Goal: Task Accomplishment & Management: Use online tool/utility

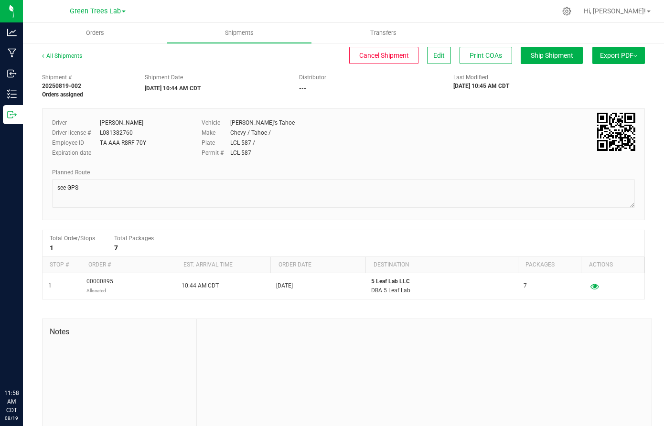
click at [84, 10] on span "Green Trees Lab" at bounding box center [95, 11] width 51 height 8
click at [80, 38] on link "Green Trees" at bounding box center [97, 33] width 139 height 13
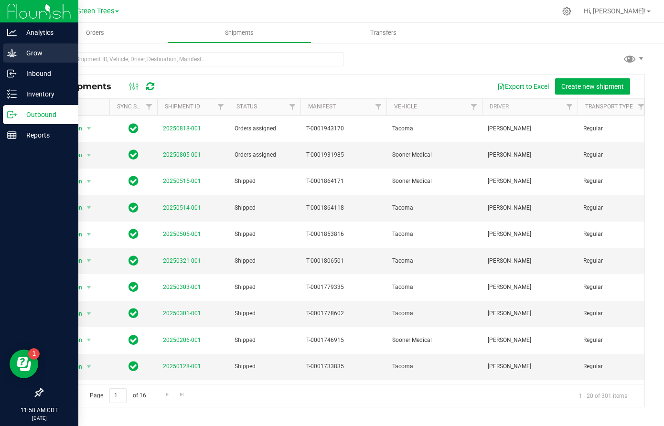
click at [34, 54] on p "Grow" at bounding box center [45, 52] width 57 height 11
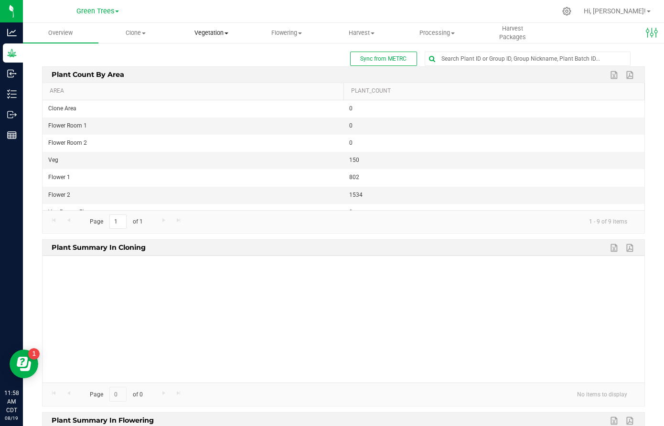
click at [219, 34] on span "Vegetation" at bounding box center [211, 33] width 75 height 9
click at [215, 69] on span "Veg plants" at bounding box center [202, 69] width 59 height 8
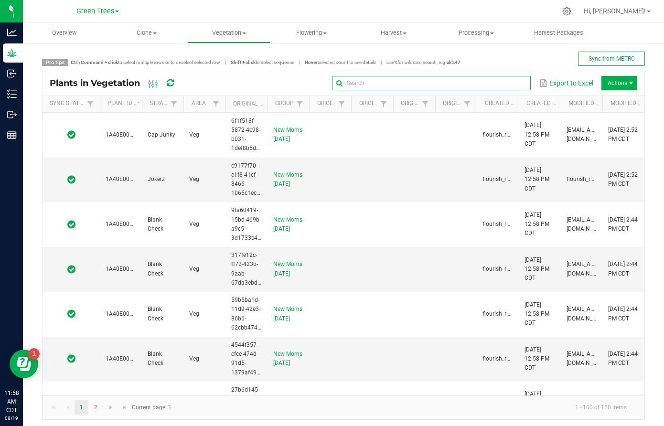
click at [513, 80] on input "text" at bounding box center [431, 83] width 199 height 14
type input "1A40E0000002D5E000008704"
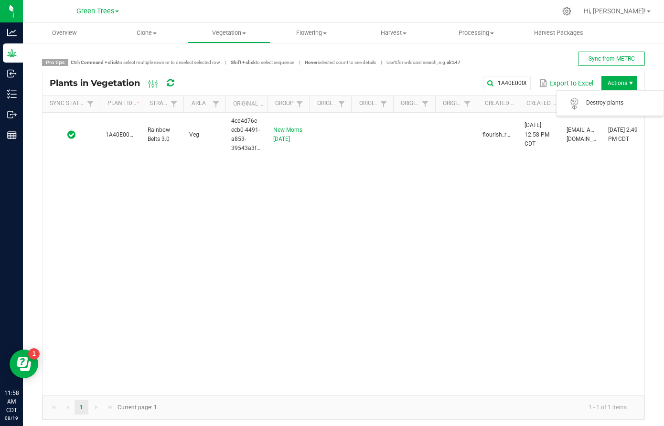
click at [626, 84] on span "Actions" at bounding box center [619, 83] width 36 height 14
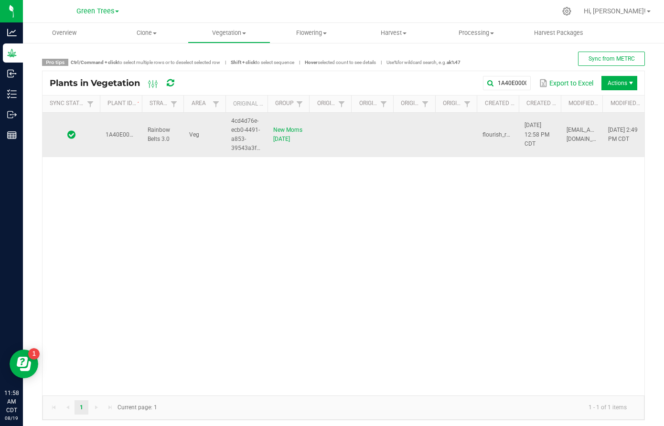
click at [419, 156] on td at bounding box center [414, 135] width 42 height 44
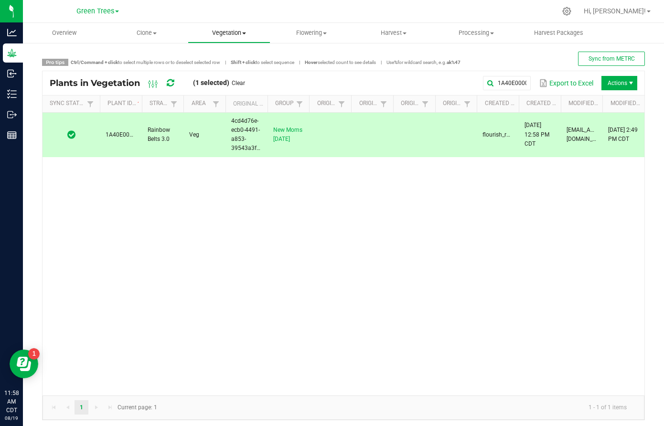
click at [221, 35] on span "Vegetation" at bounding box center [229, 33] width 82 height 9
click at [221, 57] on span "Veg groups" at bounding box center [218, 58] width 61 height 8
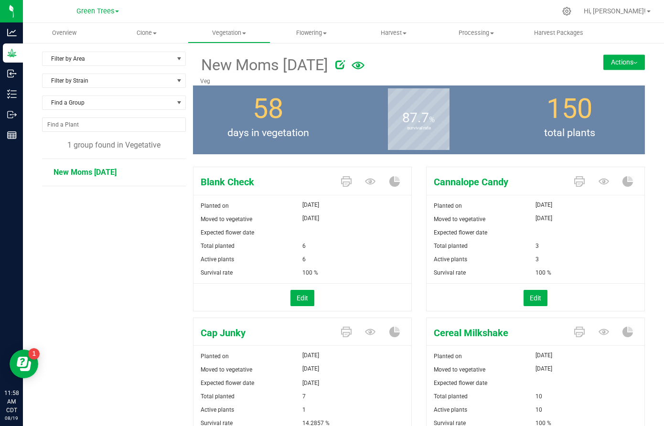
click at [633, 64] on img at bounding box center [635, 63] width 4 height 2
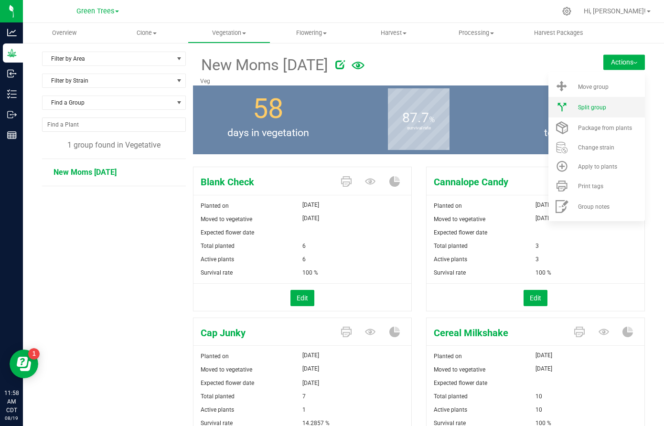
click at [601, 106] on span "Split group" at bounding box center [592, 107] width 28 height 7
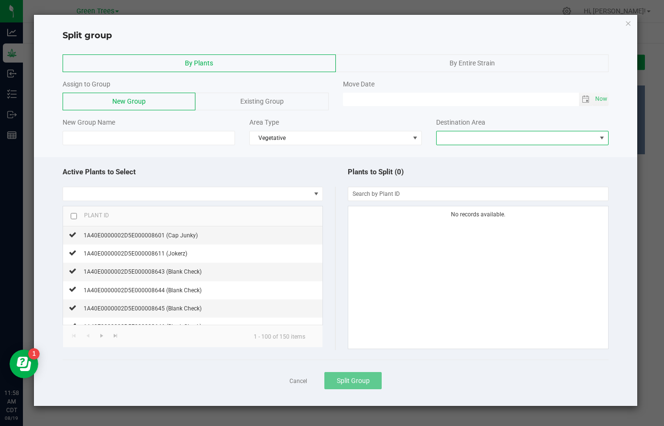
click at [494, 133] on span at bounding box center [517, 137] width 160 height 13
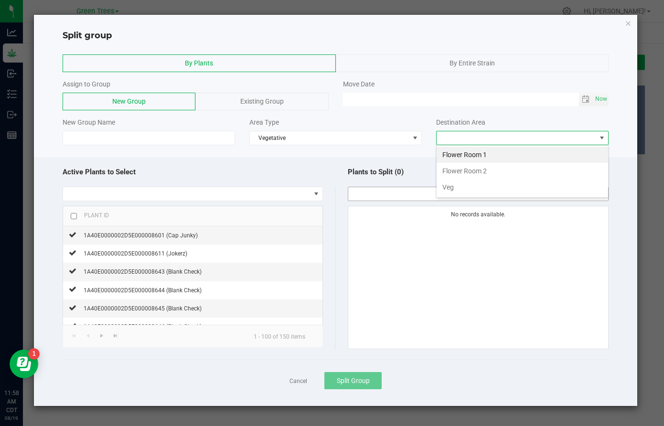
click at [354, 192] on input "NO DATA FOUND" at bounding box center [478, 193] width 260 height 13
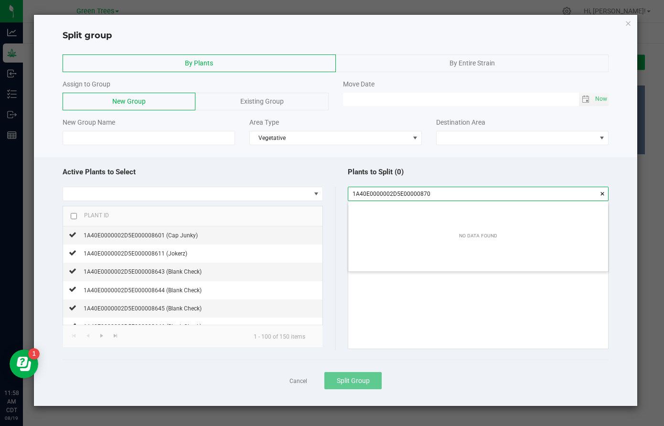
type input "1A40E0000002D5E000008704"
checkbox input "true"
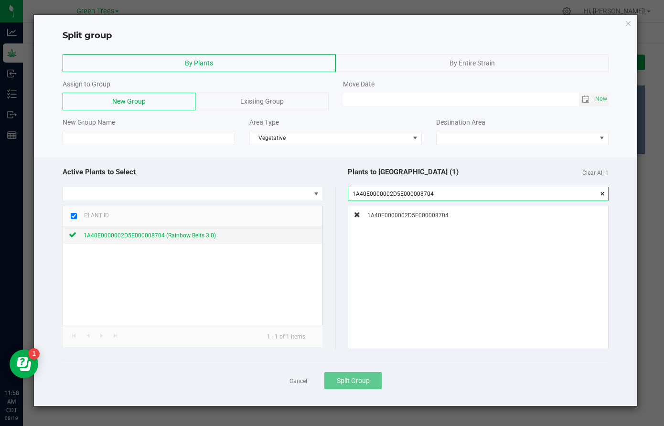
click at [354, 192] on input "1A40E0000002D5E000008704" at bounding box center [478, 193] width 260 height 13
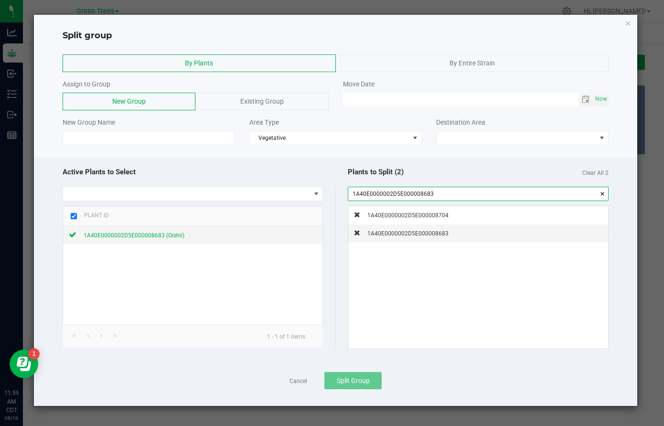
click at [354, 192] on input "1A40E0000002D5E000008683" at bounding box center [478, 193] width 260 height 13
click at [354, 192] on input "1A40E0000002D5E000008750" at bounding box center [478, 193] width 260 height 13
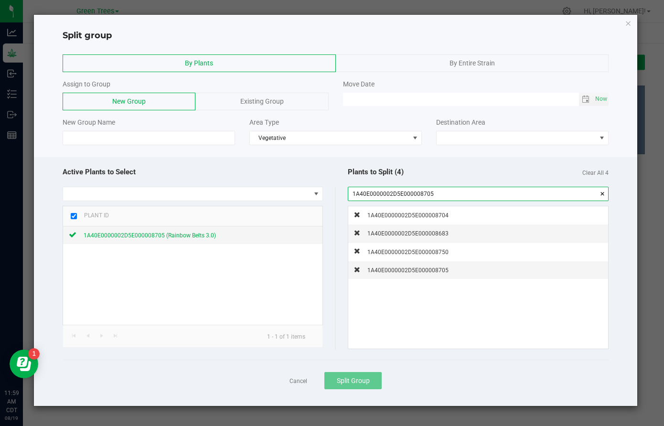
click at [354, 192] on input "1A40E0000002D5E000008705" at bounding box center [478, 193] width 260 height 13
click at [354, 192] on input "1A40E0000002D5E000008652" at bounding box center [478, 193] width 260 height 13
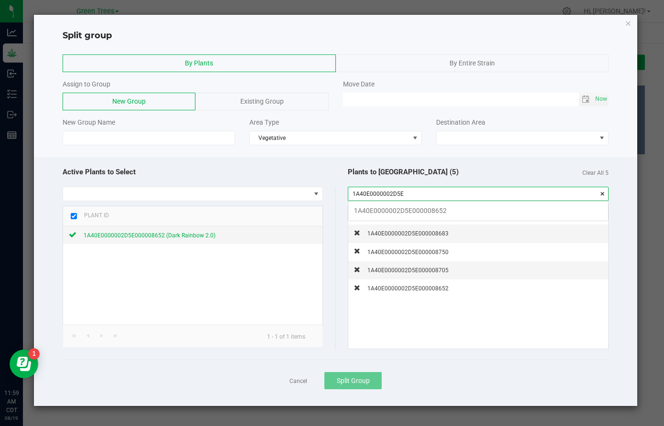
scroll to position [13, 260]
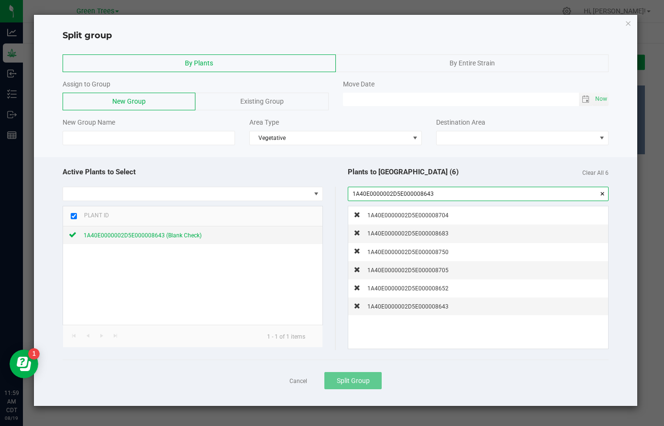
click at [354, 192] on input "1A40E0000002D5E000008643" at bounding box center [478, 193] width 260 height 13
click at [354, 193] on input "1A40E0000002D5E000008667" at bounding box center [478, 193] width 260 height 13
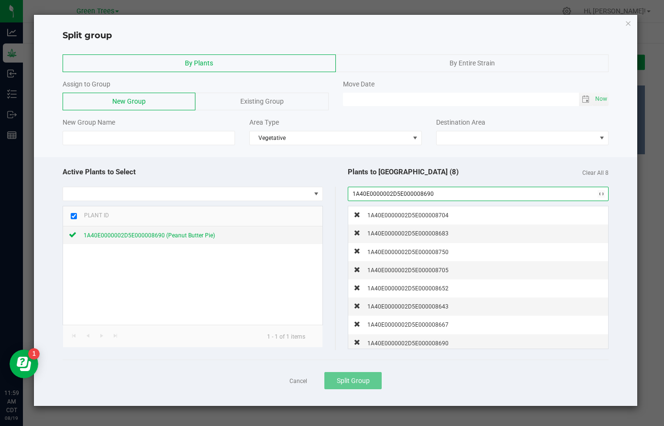
click at [354, 193] on input "1A40E0000002D5E000008690" at bounding box center [478, 193] width 260 height 13
click at [354, 193] on input "1A40E0000002D5E000008700" at bounding box center [478, 193] width 260 height 13
click at [354, 193] on input "1A40E0000002D5E000008671" at bounding box center [478, 193] width 260 height 13
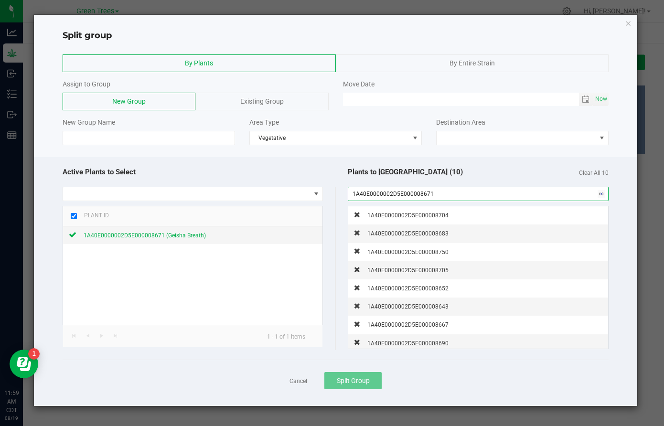
click at [354, 193] on input "1A40E0000002D5E000008671" at bounding box center [478, 193] width 260 height 13
click at [354, 193] on input "1A40E0000002D5E000008685" at bounding box center [478, 193] width 260 height 13
click at [355, 193] on input "1A40E0000002D5E000008686" at bounding box center [478, 193] width 260 height 13
click at [354, 193] on input "1A40E0000002D5E000008686" at bounding box center [478, 193] width 260 height 13
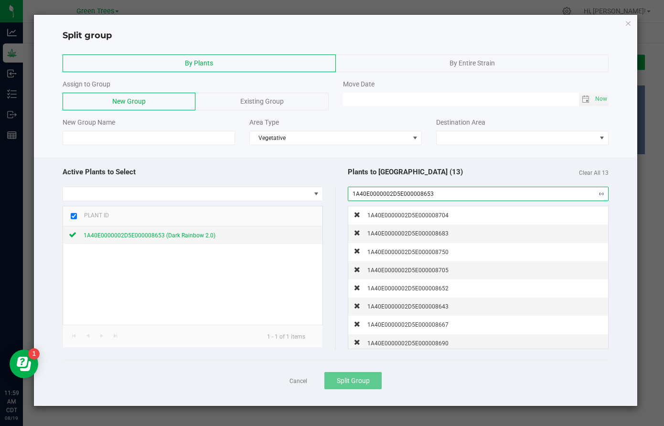
click at [354, 193] on input "1A40E0000002D5E000008653" at bounding box center [478, 193] width 260 height 13
click at [354, 193] on input "1A40E0000002D5E000008648" at bounding box center [478, 193] width 260 height 13
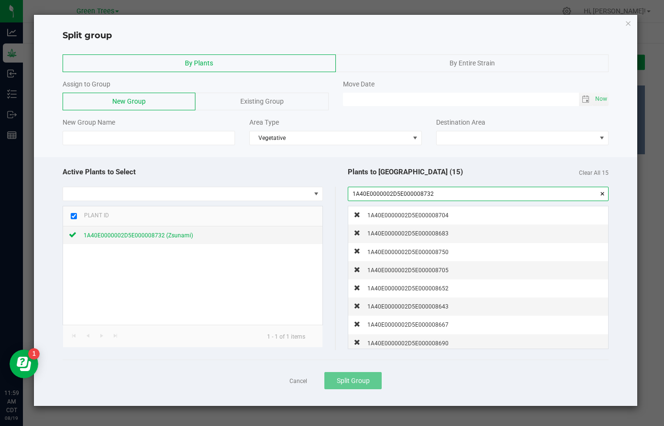
click at [354, 193] on input "1A40E0000002D5E000008732" at bounding box center [478, 193] width 260 height 13
click at [354, 193] on input "1A40E0000002D5E000008670" at bounding box center [478, 193] width 260 height 13
click at [354, 193] on input "1A40E0000002D5E000008645" at bounding box center [478, 193] width 260 height 13
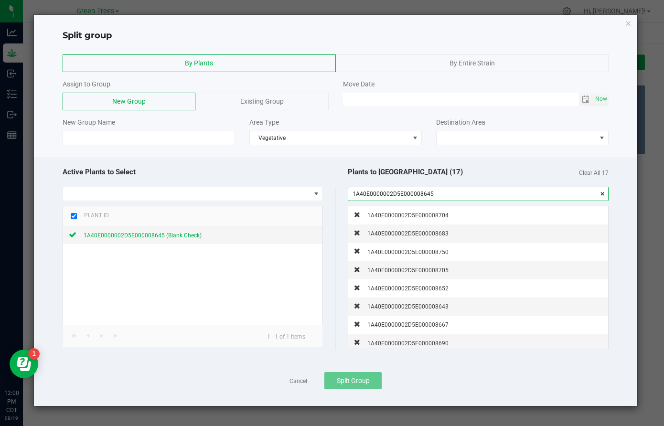
click at [354, 193] on input "1A40E0000002D5E000008645" at bounding box center [478, 193] width 260 height 13
click at [354, 193] on input "1A40E0000002D5E000008717" at bounding box center [478, 193] width 260 height 13
click at [359, 192] on input "1A40E0000002D5E000008699" at bounding box center [478, 193] width 260 height 13
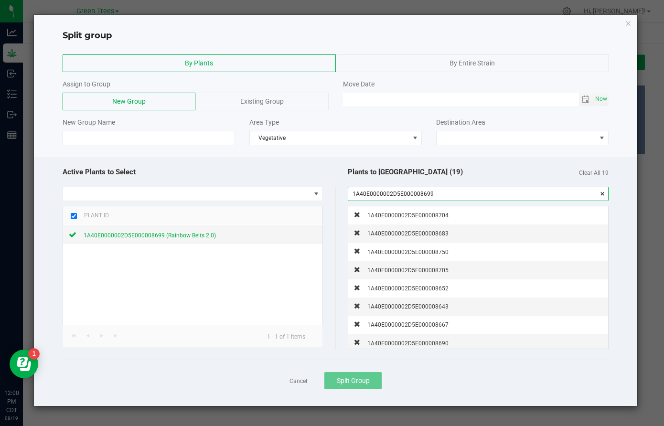
click at [359, 192] on input "1A40E0000002D5E000008699" at bounding box center [478, 193] width 260 height 13
click at [359, 192] on input "1A40E0000002D5E000008676" at bounding box center [478, 193] width 260 height 13
click at [359, 192] on input "1A40E0000002D5E000008752" at bounding box center [478, 193] width 260 height 13
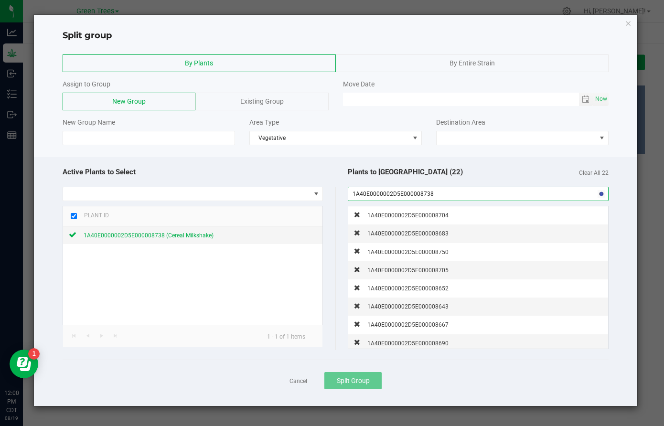
click at [359, 192] on input "1A40E0000002D5E000008738" at bounding box center [478, 193] width 260 height 13
click at [359, 192] on input "1A40E0000002D5E000008736" at bounding box center [478, 193] width 260 height 13
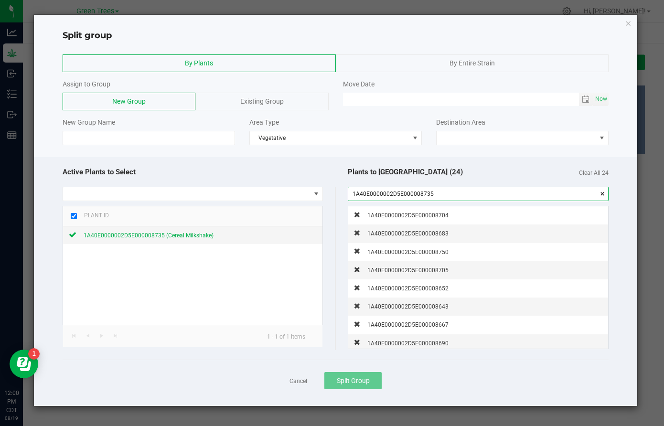
click at [359, 192] on input "1A40E0000002D5E000008735" at bounding box center [478, 193] width 260 height 13
click at [413, 182] on div "Plants to Split (25) Clear All 25 1A40E0000002D5E000008737 1A40E0000002D5E00000…" at bounding box center [472, 256] width 273 height 188
click at [415, 193] on input "1A40E0000002D5E000008737" at bounding box center [478, 193] width 260 height 13
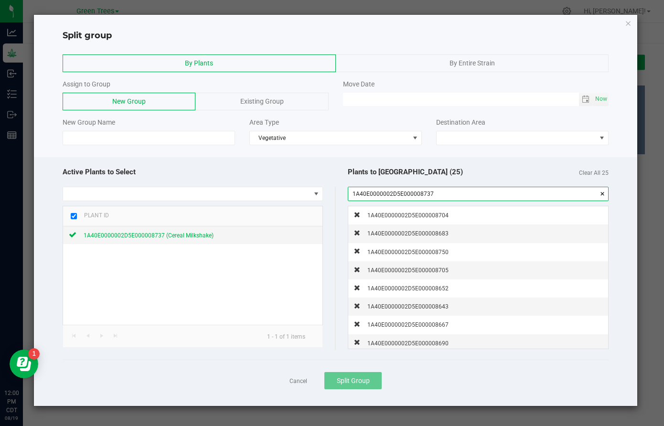
click at [414, 193] on input "1A40E0000002D5E000008737" at bounding box center [478, 193] width 260 height 13
click at [414, 193] on input "1A40E0000002D5E000008775" at bounding box center [478, 193] width 260 height 13
click at [414, 192] on input "1A40E0000002D5E000008775" at bounding box center [478, 193] width 260 height 13
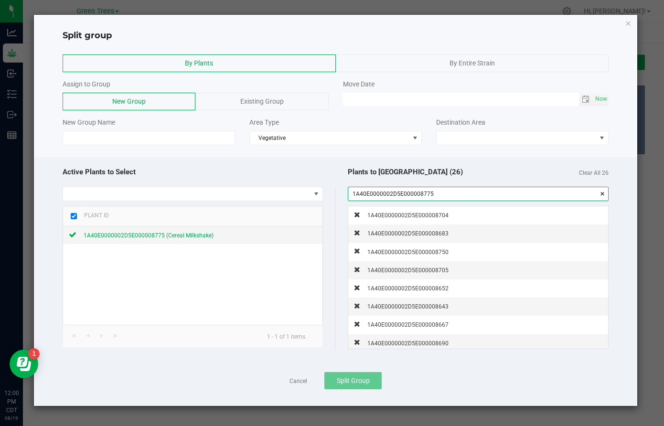
click at [414, 192] on input "1A40E0000002D5E000008775" at bounding box center [478, 193] width 260 height 13
click at [414, 192] on input "1A40E0000002D5E000008713" at bounding box center [478, 193] width 260 height 13
click at [414, 192] on input "1A40E0000002D5E000008709" at bounding box center [478, 193] width 260 height 13
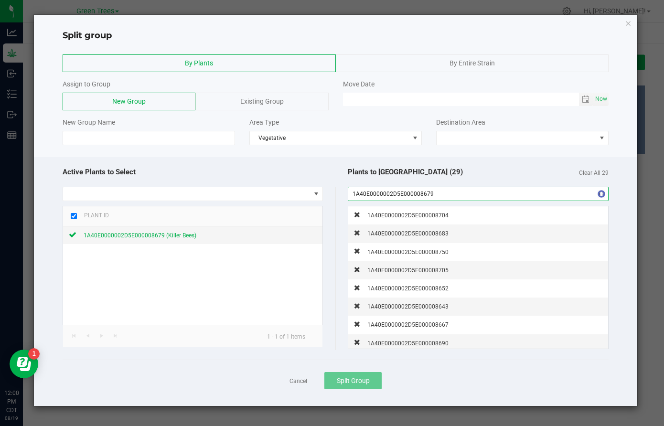
click at [414, 192] on input "1A40E0000002D5E000008679" at bounding box center [478, 193] width 260 height 13
click at [414, 192] on input "1A40E0000002D5E000008758" at bounding box center [478, 193] width 260 height 13
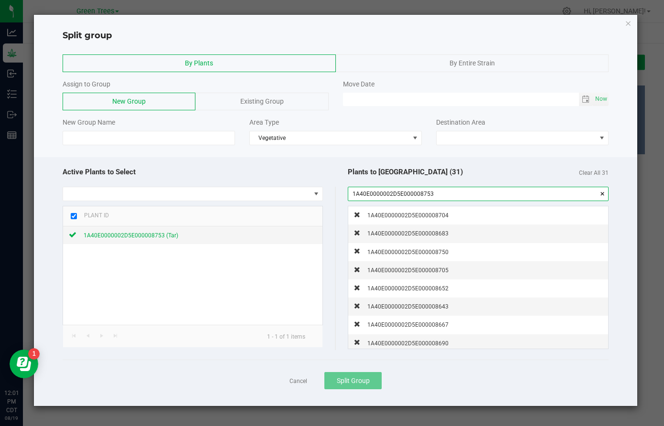
click at [414, 192] on input "1A40E0000002D5E000008753" at bounding box center [478, 193] width 260 height 13
click at [414, 192] on input "1A40E0000002D5E000008754" at bounding box center [478, 193] width 260 height 13
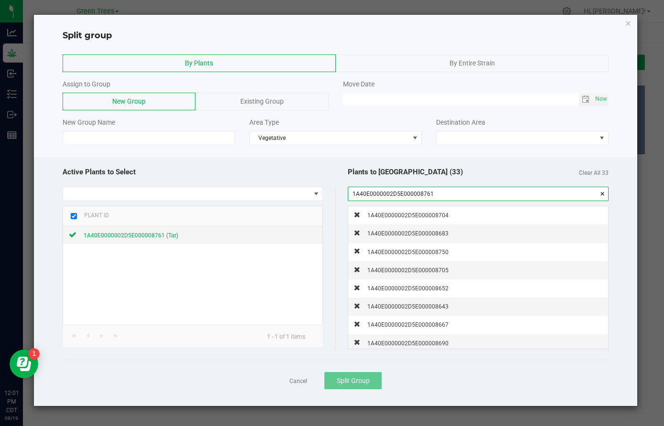
click at [414, 192] on input "1A40E0000002D5E000008761" at bounding box center [478, 193] width 260 height 13
click at [414, 192] on input "1A40E0000002D5E000008762" at bounding box center [478, 193] width 260 height 13
click at [414, 192] on input "1A40E0000002D5E000008711" at bounding box center [478, 193] width 260 height 13
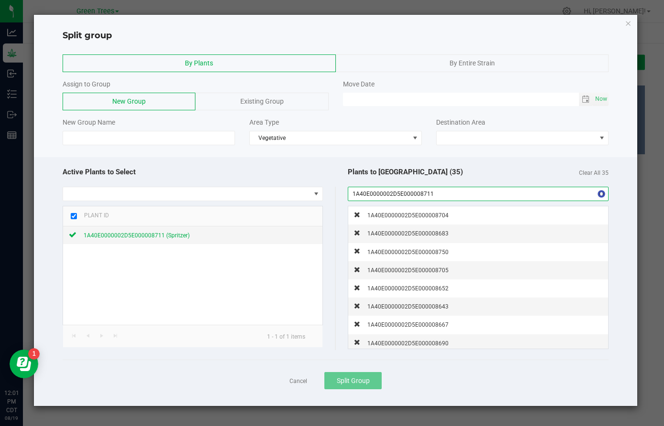
click at [414, 192] on input "1A40E0000002D5E000008711" at bounding box center [478, 193] width 260 height 13
click at [414, 192] on input "1A40E0000002D5E000008757" at bounding box center [478, 193] width 260 height 13
click at [414, 192] on input "1A40E0000002D5E000008654" at bounding box center [478, 193] width 260 height 13
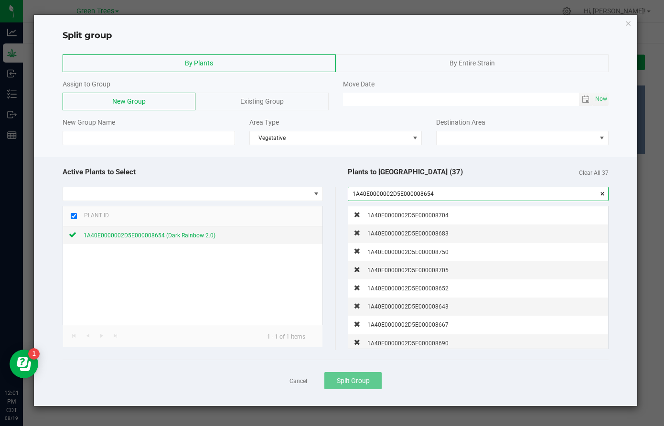
click at [414, 192] on input "1A40E0000002D5E000008654" at bounding box center [478, 193] width 260 height 13
click at [414, 192] on input "1A40E0000002D5E000008655" at bounding box center [478, 193] width 260 height 13
click at [414, 192] on input "1A40E0000002D5E000008651" at bounding box center [478, 193] width 260 height 13
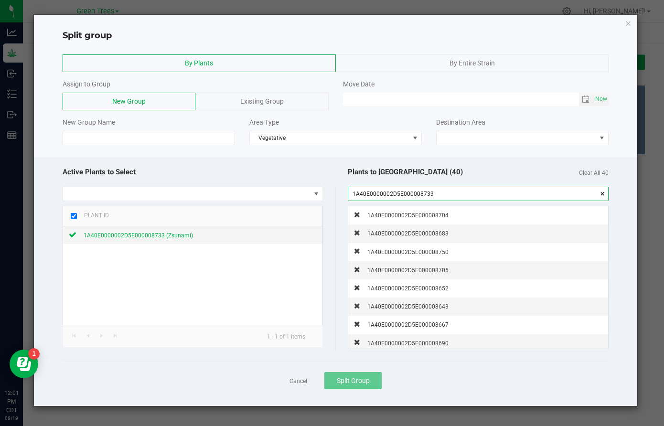
click at [414, 192] on input "1A40E0000002D5E000008733" at bounding box center [478, 193] width 260 height 13
type input "1A40E0000002D5E000008687"
click at [236, 104] on div "Existing Group" at bounding box center [261, 102] width 133 height 18
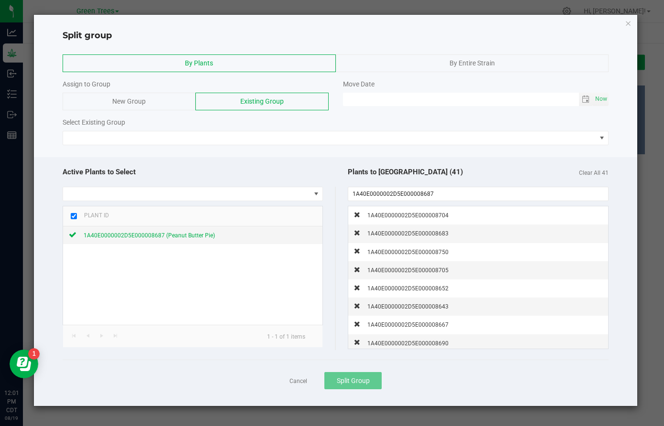
click at [152, 101] on div "New Group" at bounding box center [129, 102] width 133 height 18
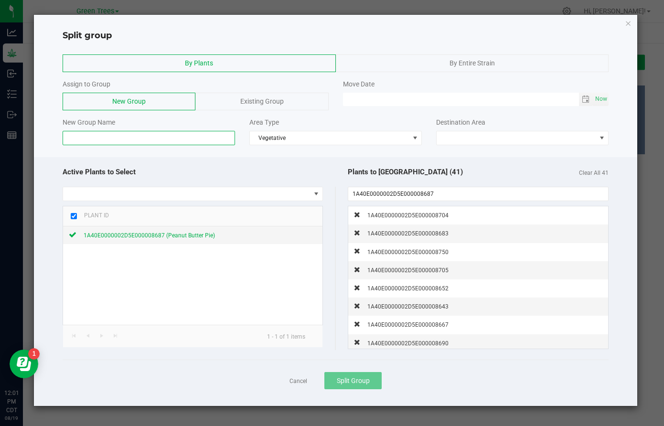
click at [149, 134] on input at bounding box center [149, 138] width 172 height 14
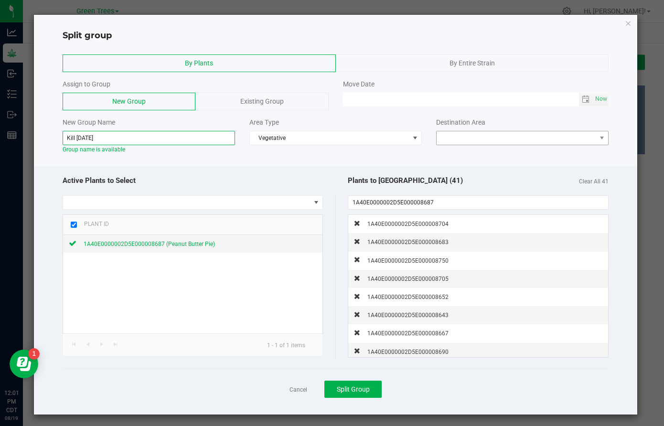
type input "Kill [DATE]"
click at [480, 143] on span at bounding box center [517, 137] width 160 height 13
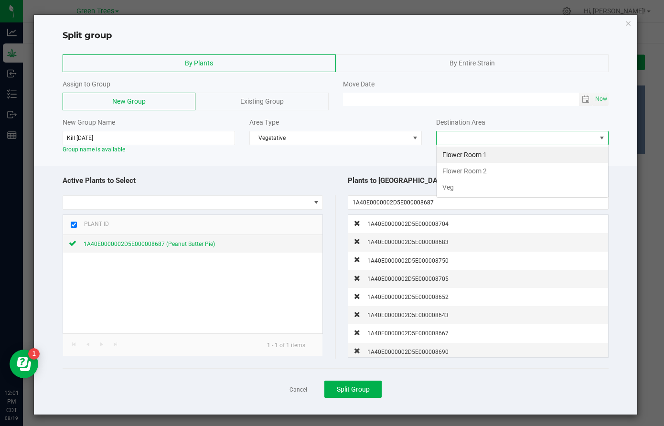
scroll to position [14, 172]
click at [473, 188] on li "Veg" at bounding box center [522, 187] width 171 height 16
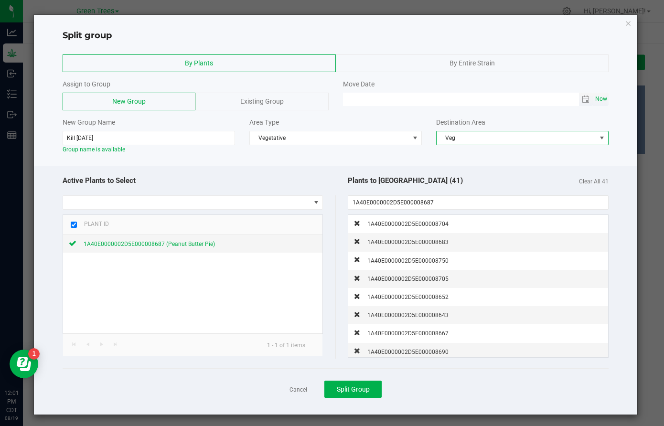
click at [603, 98] on span "Now" at bounding box center [601, 99] width 16 height 14
type input "[DATE] 12:01 PM"
click at [356, 391] on span "Split Group" at bounding box center [353, 390] width 33 height 8
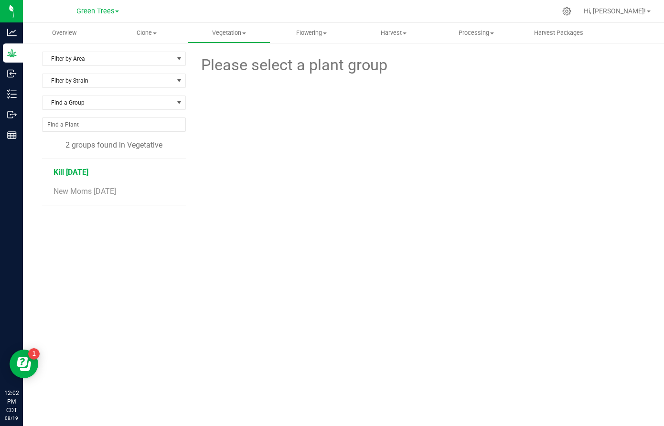
click at [84, 172] on span "Kill [DATE]" at bounding box center [71, 172] width 35 height 9
